Goal: Check status: Check status

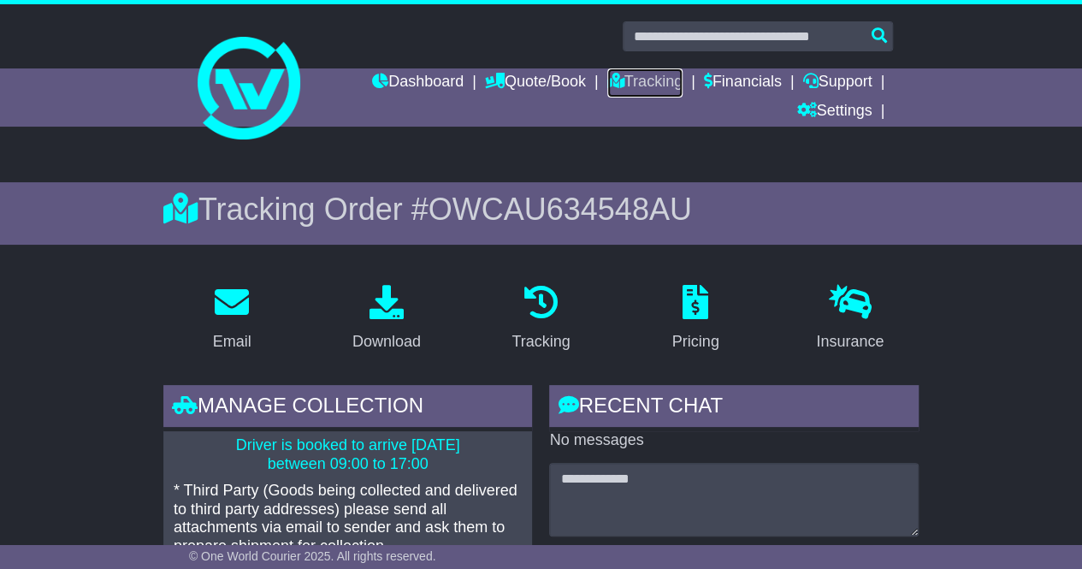
click at [625, 80] on link "Tracking" at bounding box center [644, 82] width 75 height 29
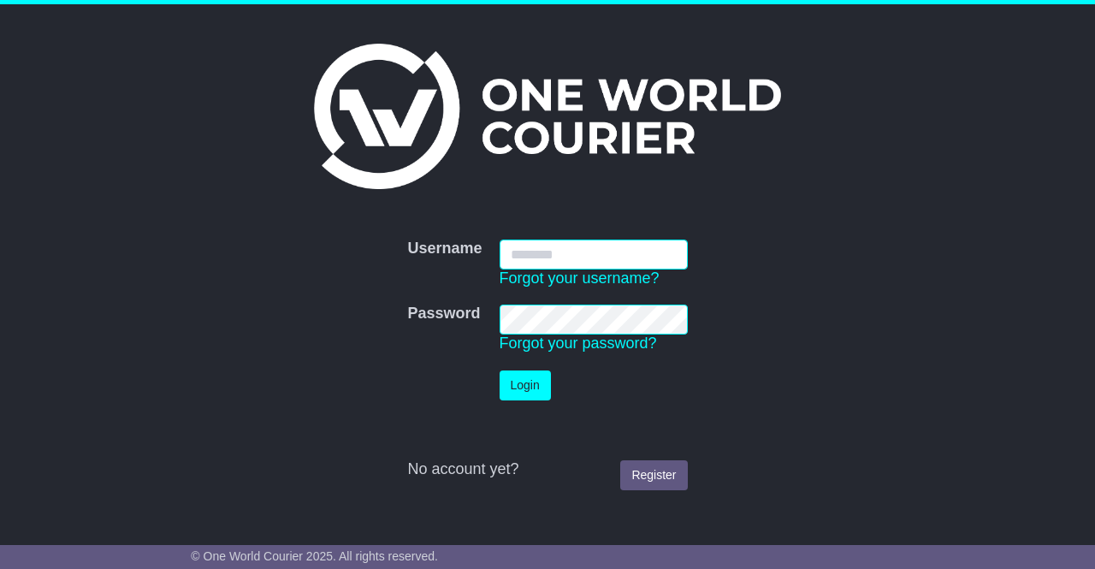
click at [547, 256] on input "Username" at bounding box center [594, 255] width 188 height 30
type input "**********"
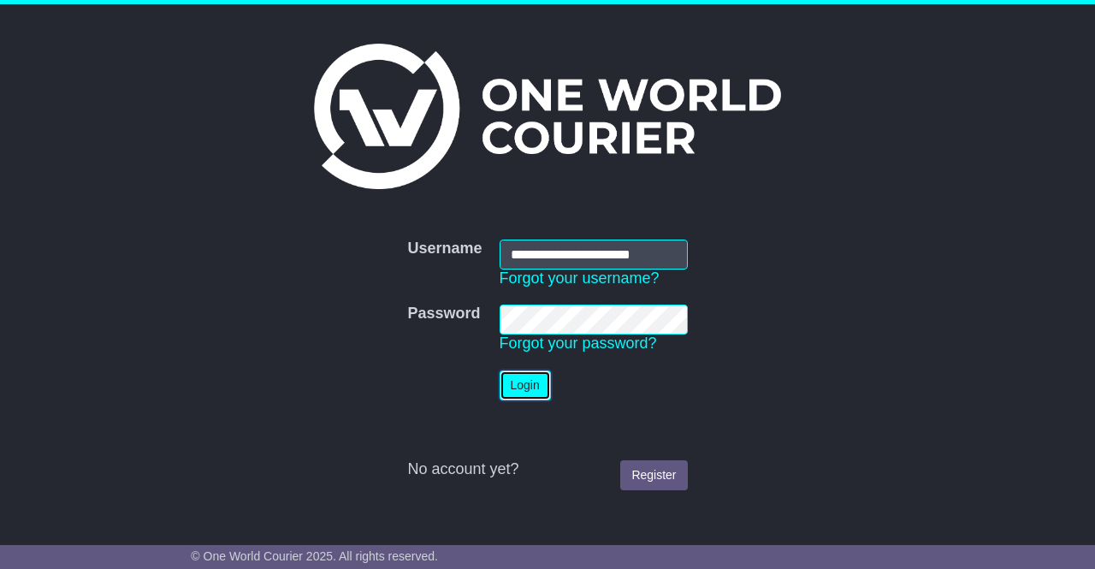
click at [526, 382] on button "Login" at bounding box center [525, 385] width 51 height 30
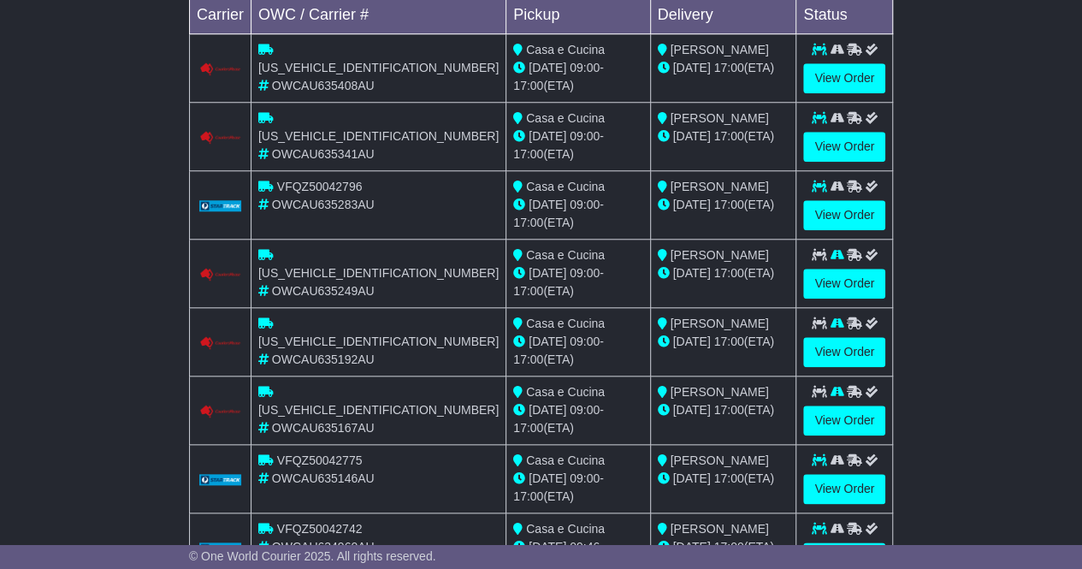
scroll to position [770, 0]
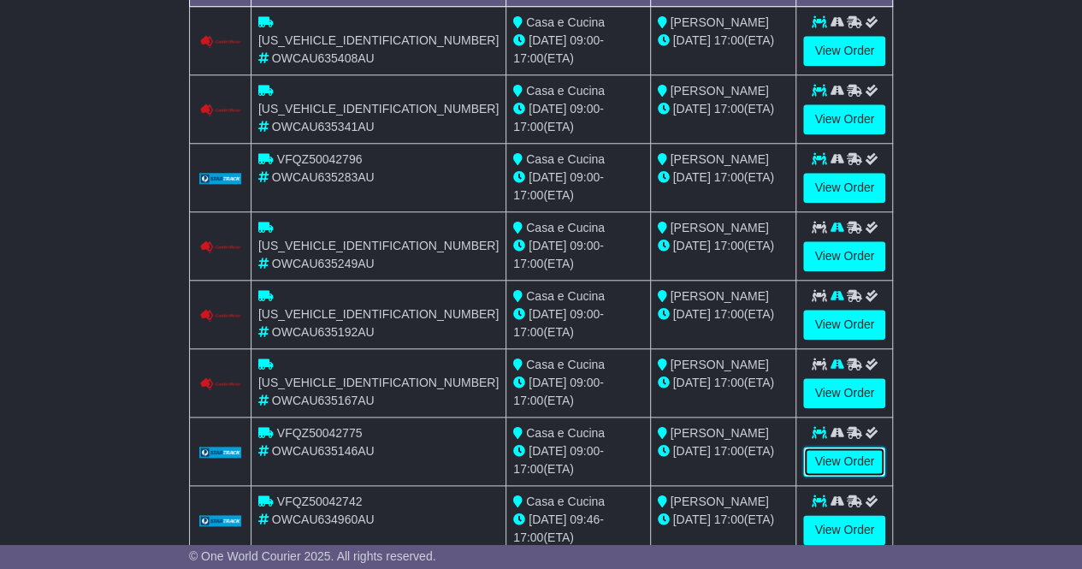
click at [849, 447] on link "View Order" at bounding box center [844, 462] width 82 height 30
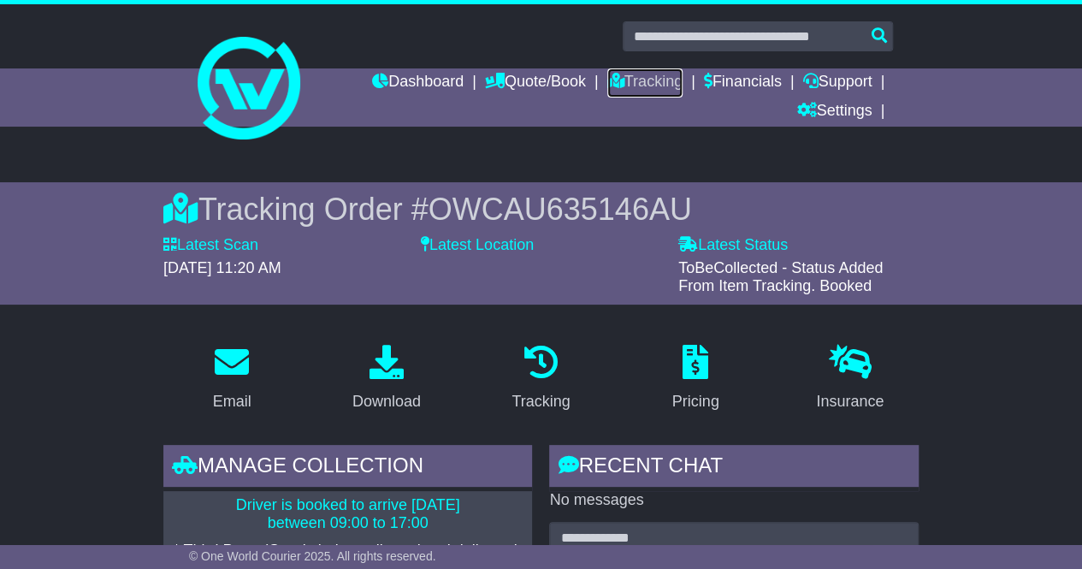
click at [623, 80] on link "Tracking" at bounding box center [644, 82] width 75 height 29
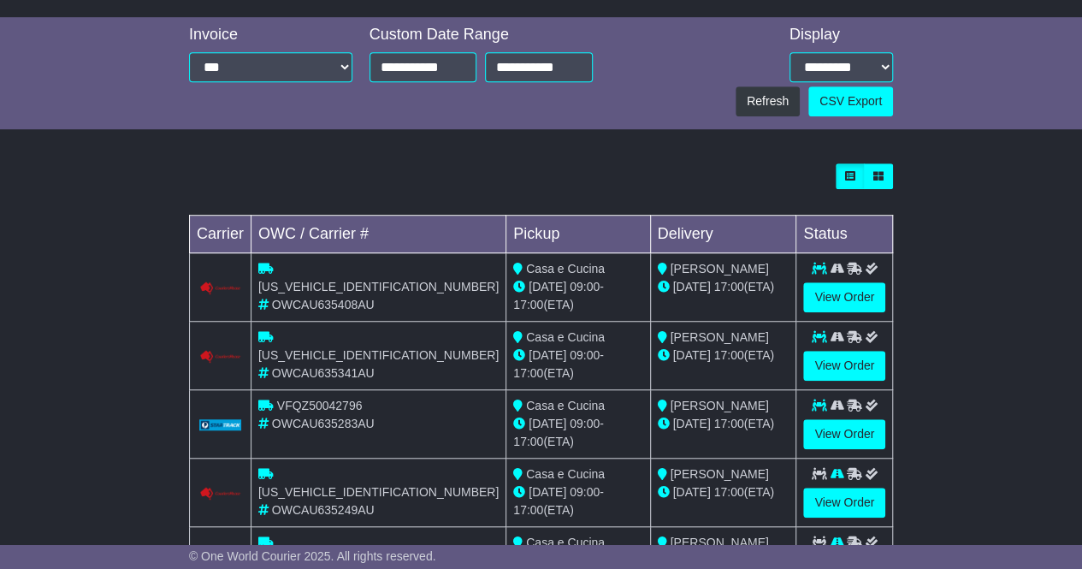
scroll to position [257, 0]
